Goal: Task Accomplishment & Management: Manage account settings

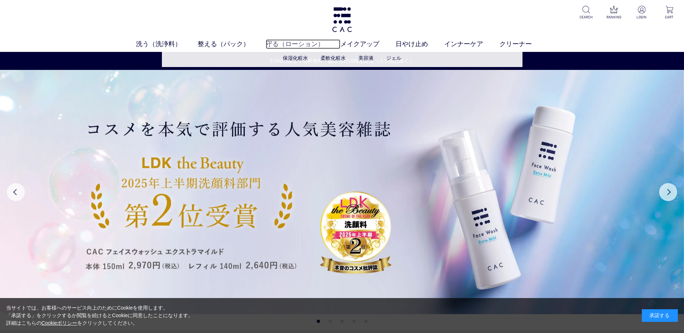
click at [281, 44] on link "守る（ローション）" at bounding box center [303, 44] width 75 height 10
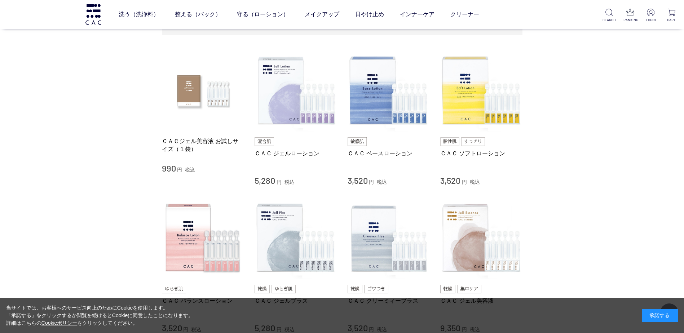
scroll to position [136, 0]
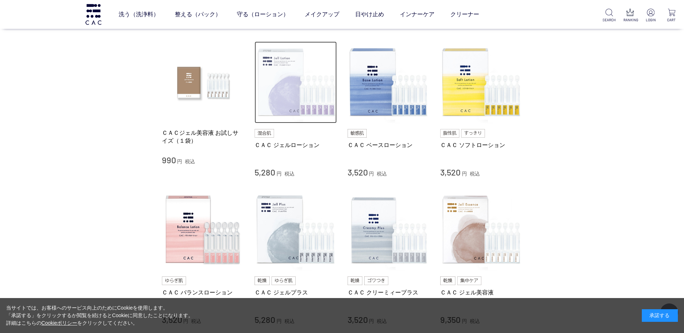
click at [280, 90] on img at bounding box center [295, 82] width 82 height 82
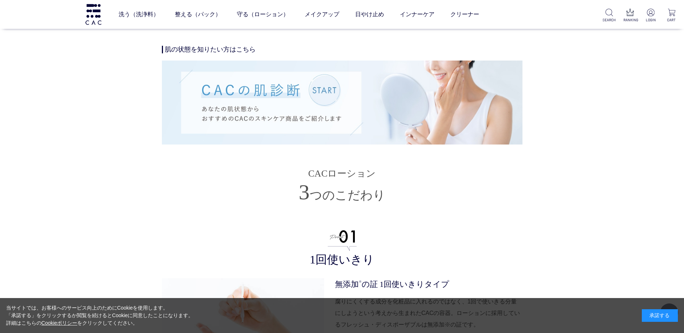
scroll to position [1600, 0]
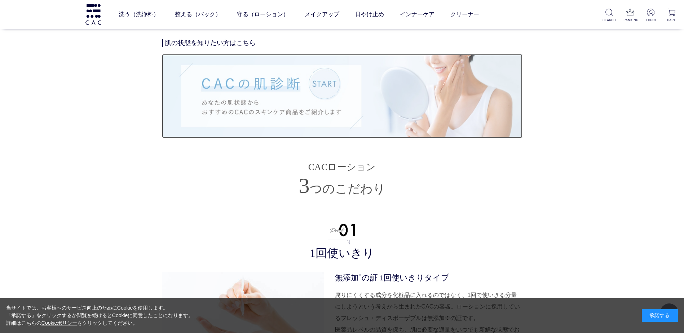
click at [323, 86] on img at bounding box center [342, 96] width 360 height 84
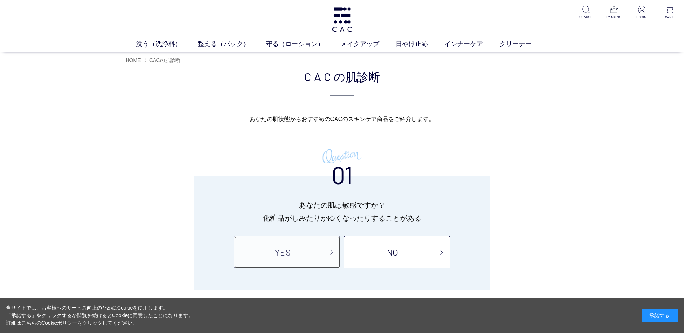
click at [314, 264] on link "YES" at bounding box center [287, 252] width 106 height 32
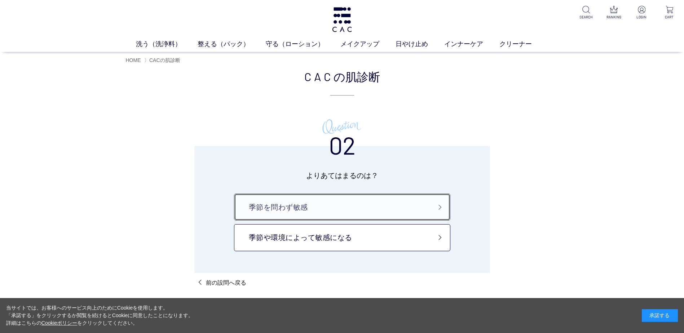
click at [417, 202] on link "季節を問わず敏感" at bounding box center [342, 206] width 216 height 27
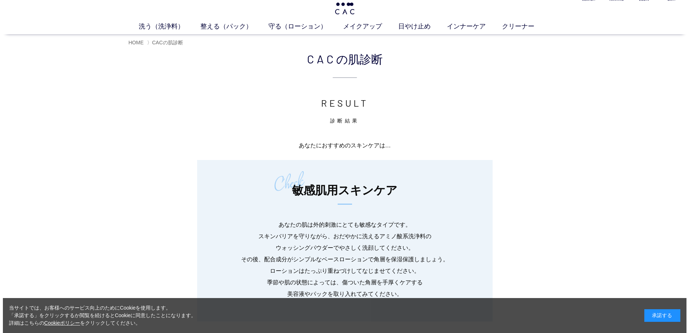
scroll to position [12, 0]
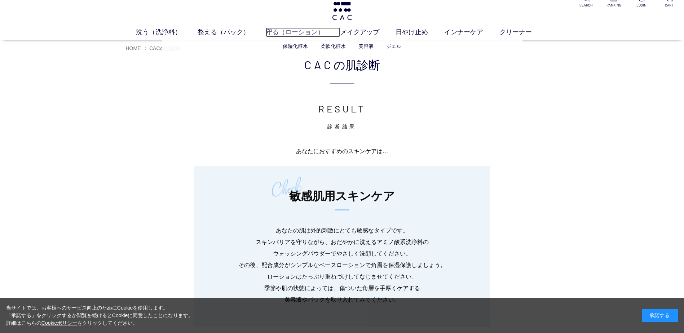
click at [295, 32] on link "守る（ローション）" at bounding box center [303, 32] width 75 height 10
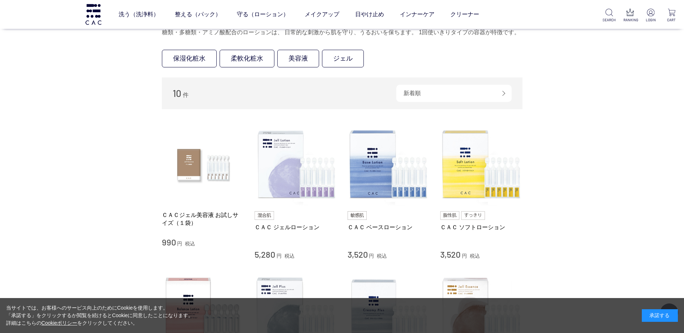
scroll to position [68, 0]
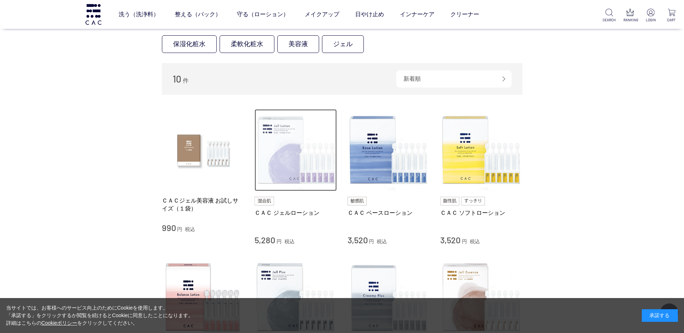
click at [296, 155] on img at bounding box center [295, 150] width 82 height 82
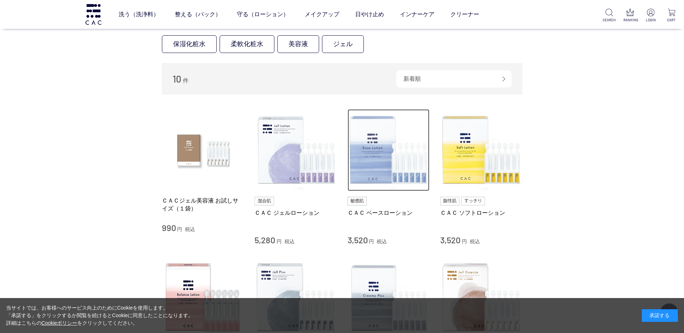
click at [380, 137] on img at bounding box center [388, 150] width 82 height 82
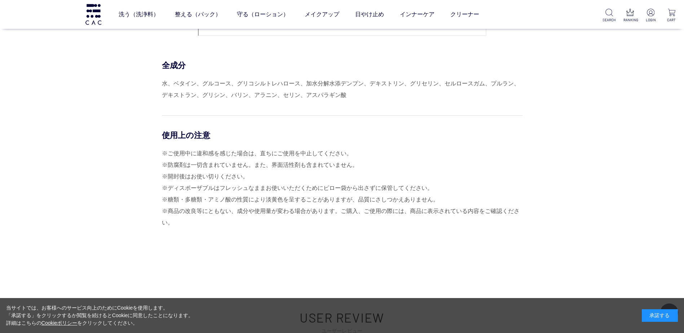
scroll to position [3225, 0]
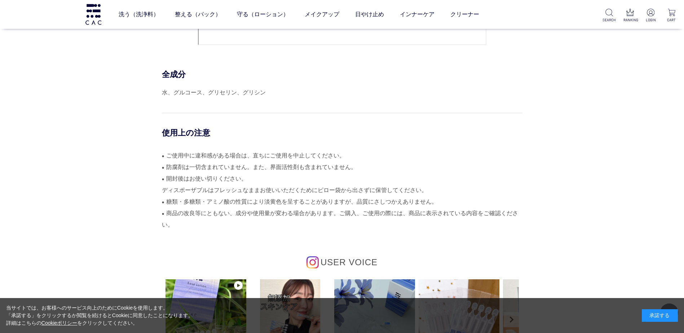
scroll to position [3343, 0]
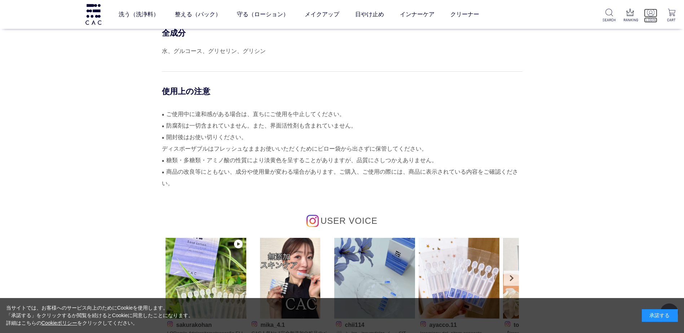
click at [651, 14] on img at bounding box center [650, 13] width 8 height 8
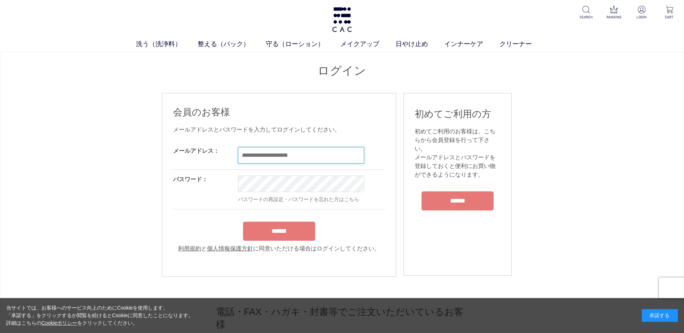
type input "**********"
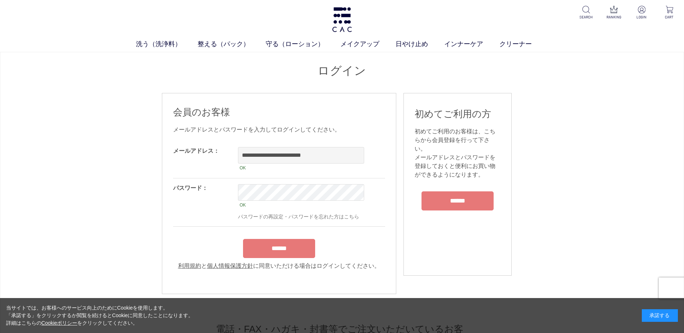
click at [306, 237] on form "**********" at bounding box center [279, 205] width 212 height 129
click at [295, 255] on input "******" at bounding box center [279, 248] width 72 height 19
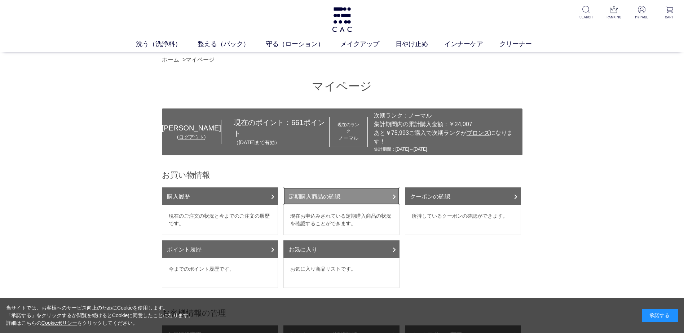
click at [343, 189] on link "定期購入商品の確認" at bounding box center [341, 195] width 116 height 17
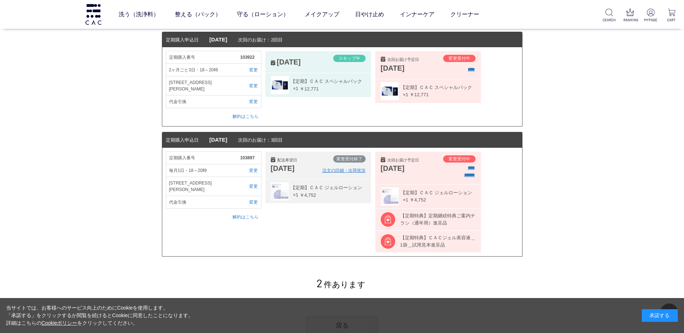
scroll to position [89, 0]
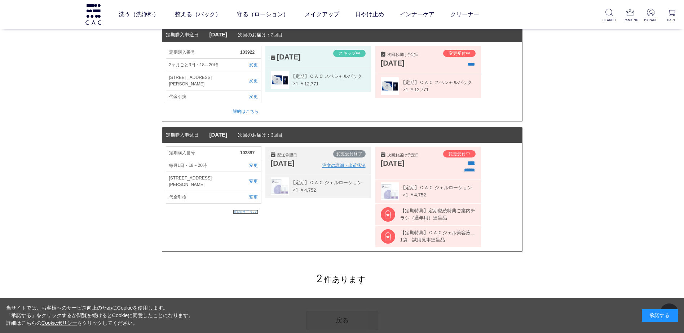
click at [251, 211] on link "解約はこちら" at bounding box center [245, 211] width 26 height 5
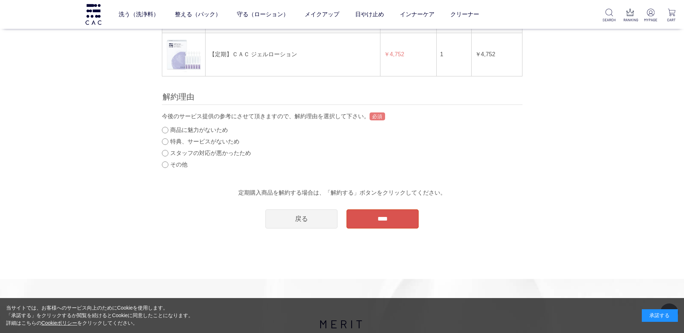
scroll to position [68, 0]
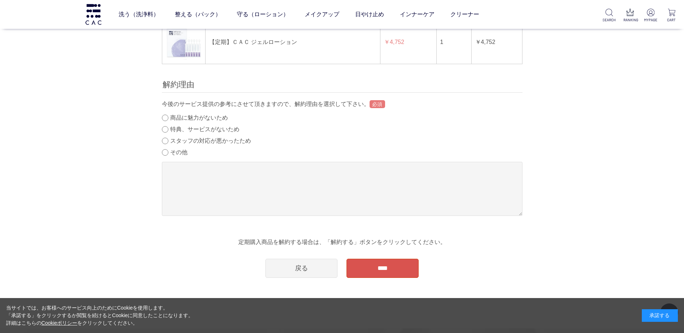
click at [386, 268] on input "****" at bounding box center [382, 268] width 72 height 19
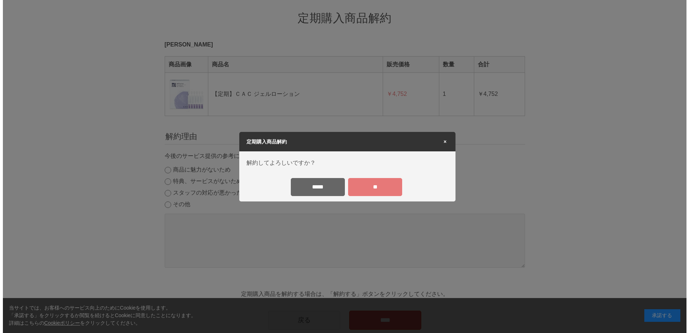
scroll to position [0, 0]
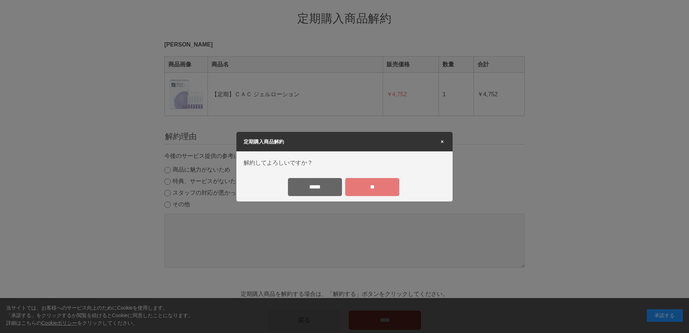
click at [377, 186] on input "**" at bounding box center [372, 187] width 54 height 18
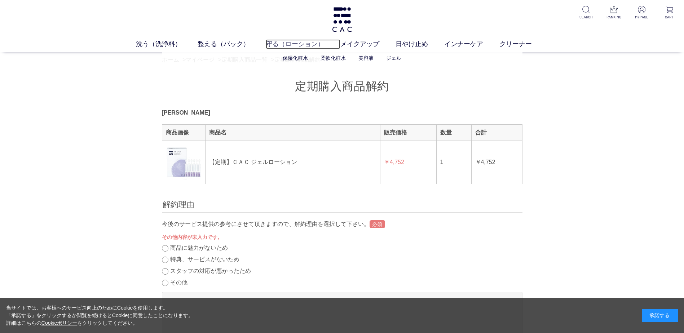
click at [282, 45] on link "守る（ローション）" at bounding box center [303, 44] width 75 height 10
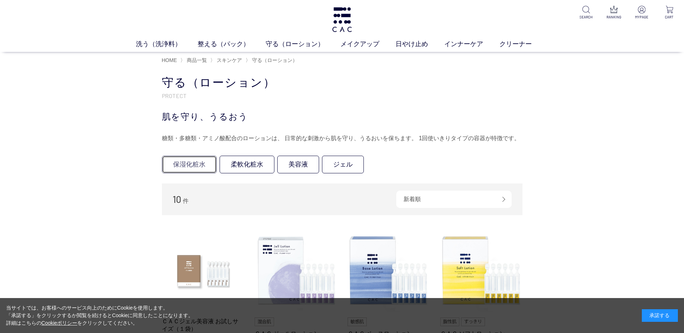
click at [196, 169] on link "保湿化粧水" at bounding box center [189, 165] width 55 height 18
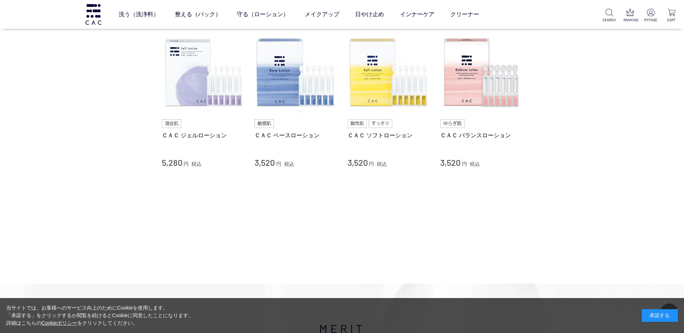
scroll to position [69, 0]
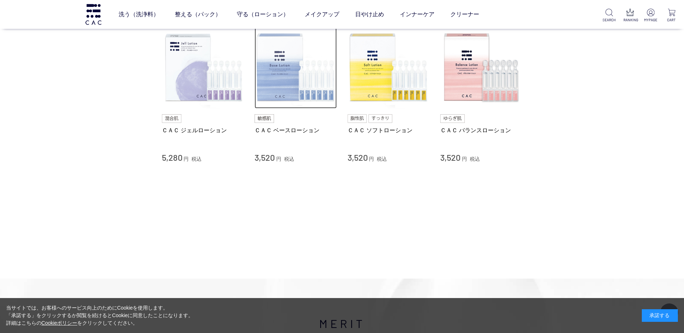
click at [286, 74] on img at bounding box center [295, 68] width 82 height 82
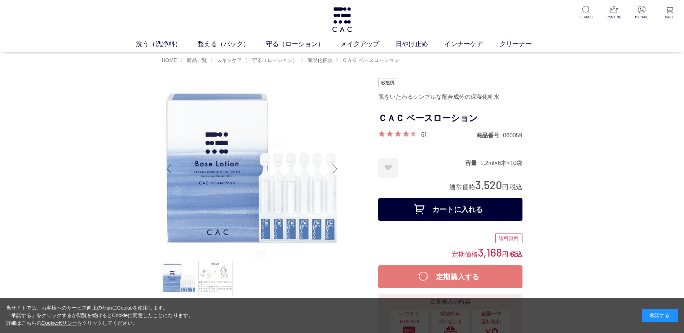
click at [506, 281] on button "定期購入する" at bounding box center [450, 276] width 144 height 23
click at [498, 278] on button "定期購入する" at bounding box center [450, 276] width 144 height 23
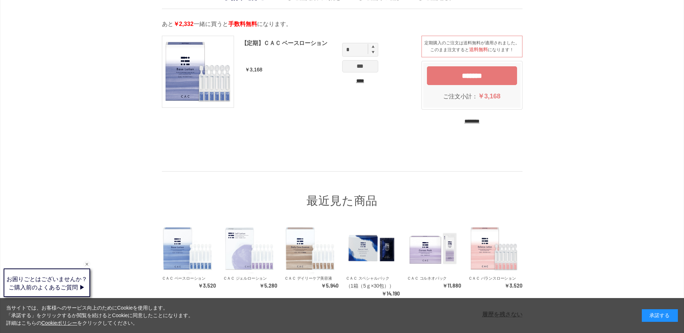
scroll to position [28, 0]
